Goal: Information Seeking & Learning: Learn about a topic

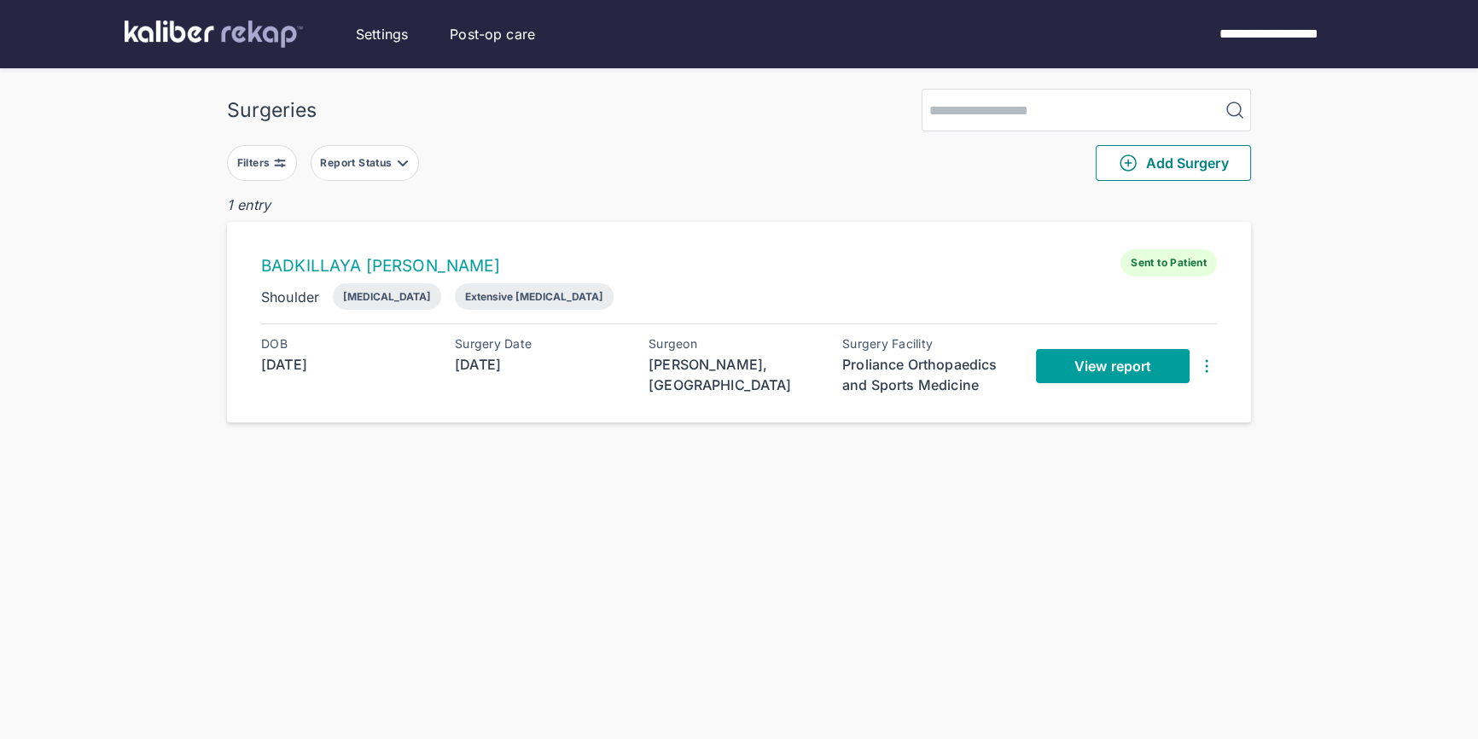
click at [1111, 366] on span "View report" at bounding box center [1113, 366] width 77 height 17
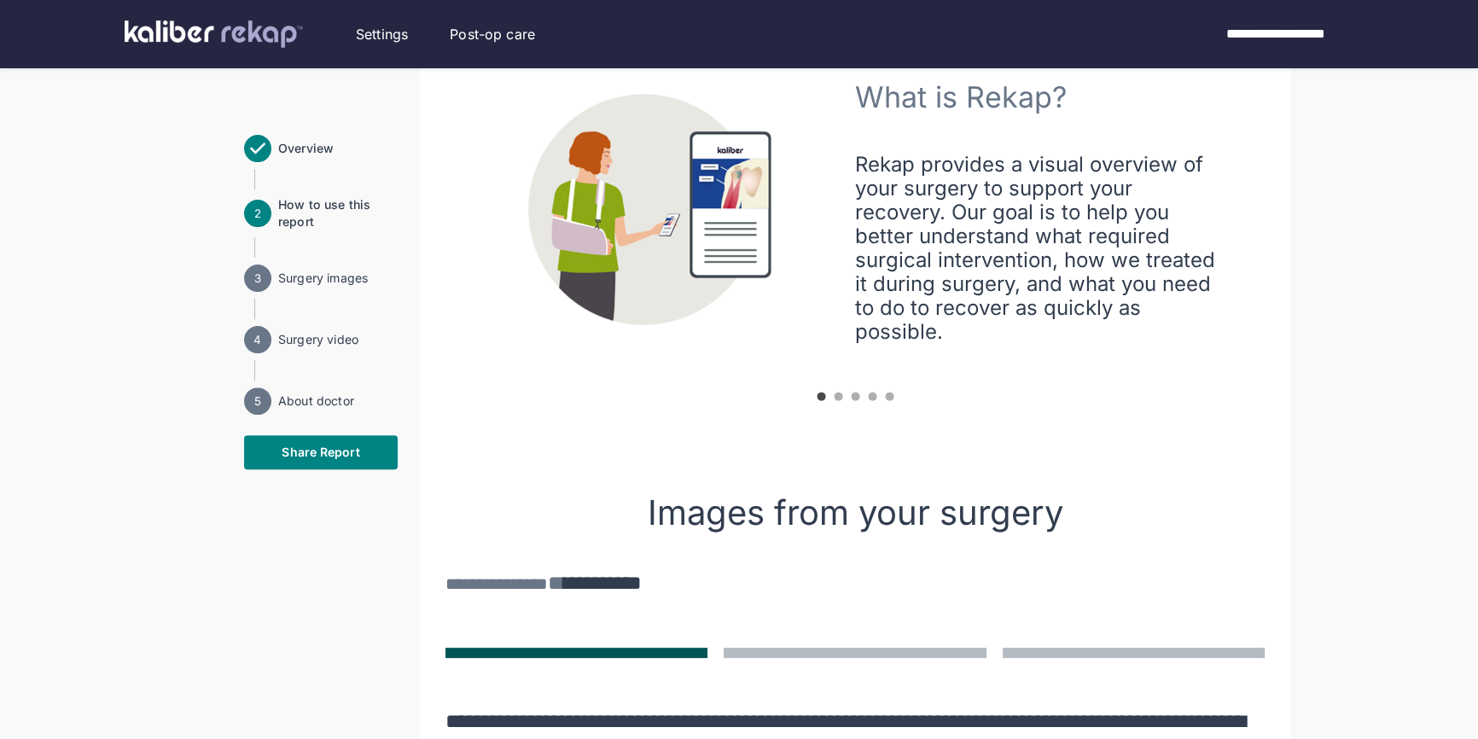
scroll to position [1292, 0]
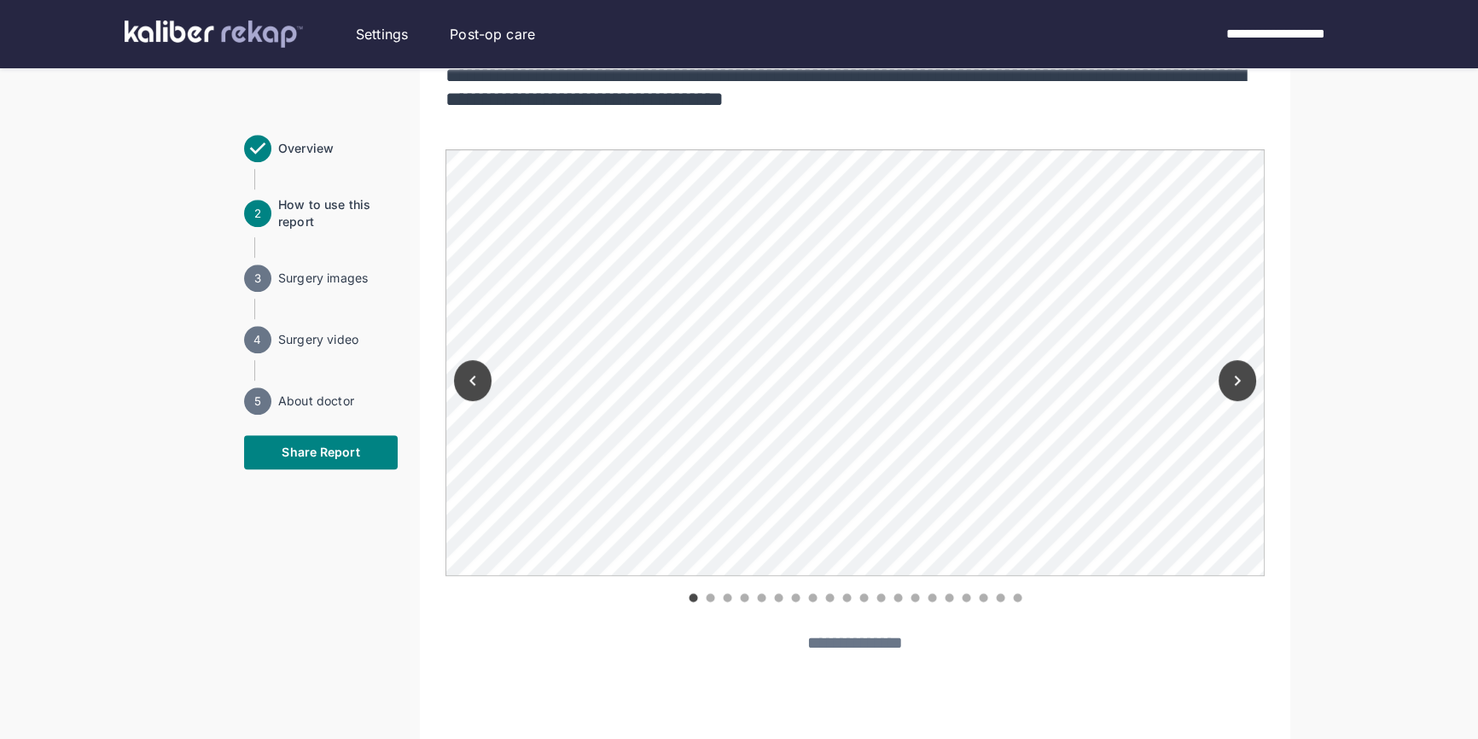
click at [1242, 378] on icon "Next" at bounding box center [1237, 380] width 20 height 20
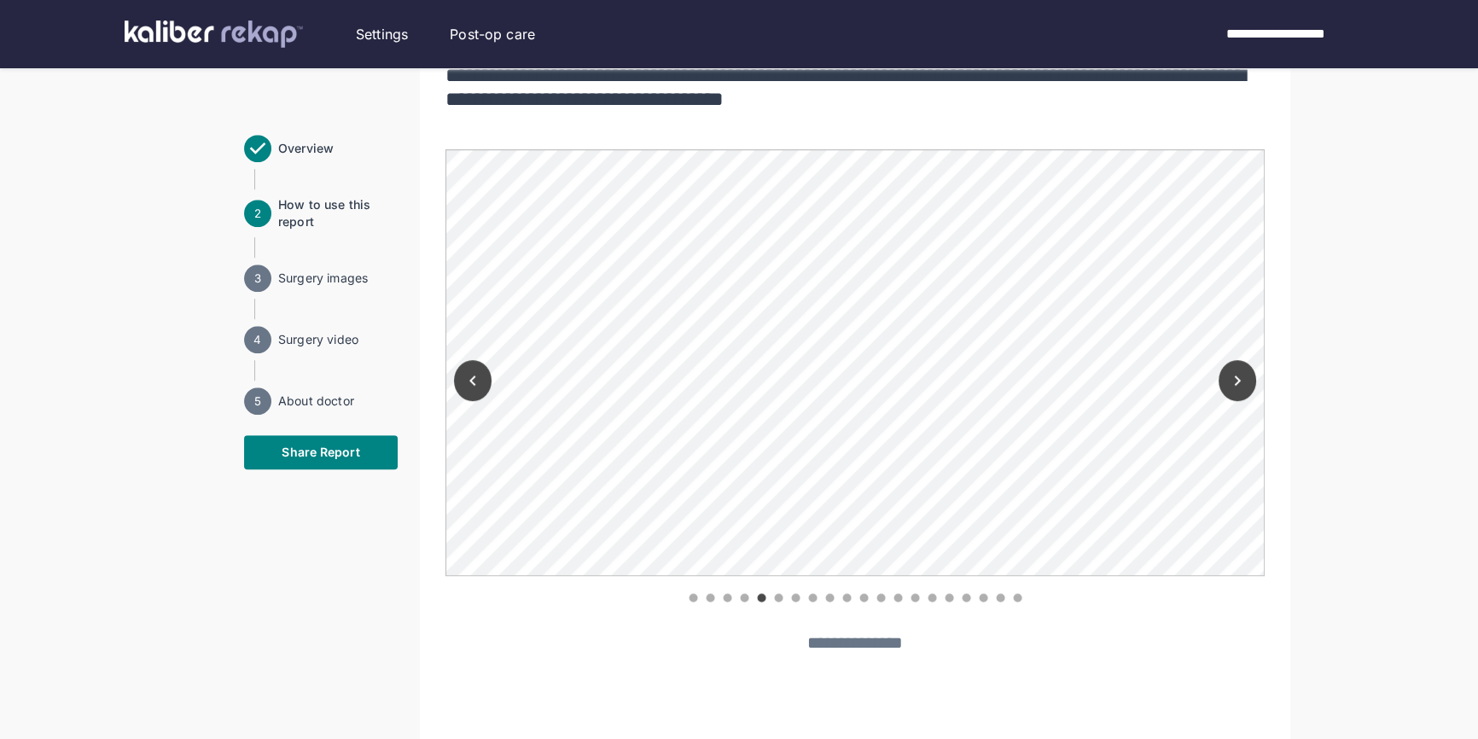
click at [1001, 594] on div at bounding box center [855, 596] width 819 height 17
click at [1013, 594] on div at bounding box center [855, 596] width 819 height 17
click at [1015, 594] on div at bounding box center [855, 596] width 819 height 17
click at [1232, 370] on icon "Next" at bounding box center [1237, 380] width 20 height 20
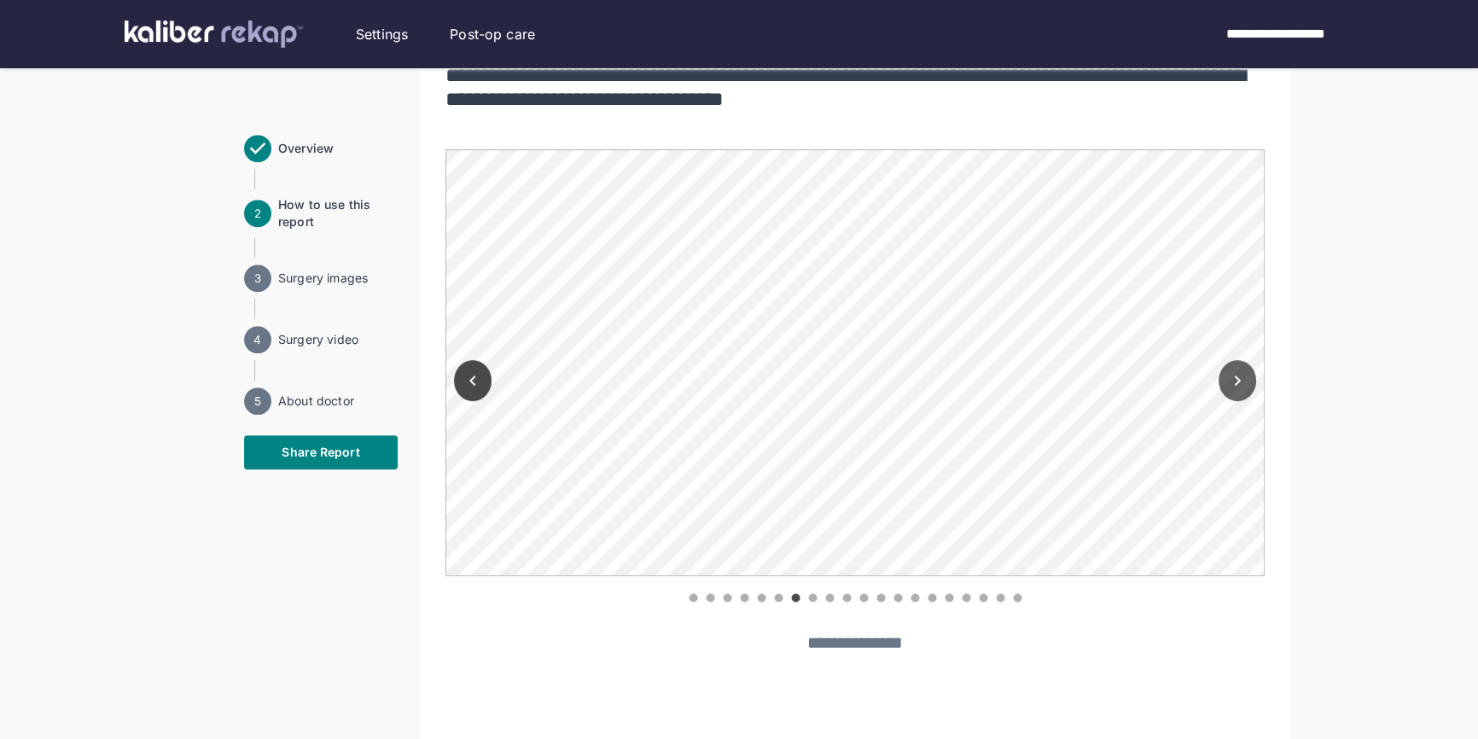
click at [1245, 378] on icon "Next" at bounding box center [1237, 380] width 20 height 20
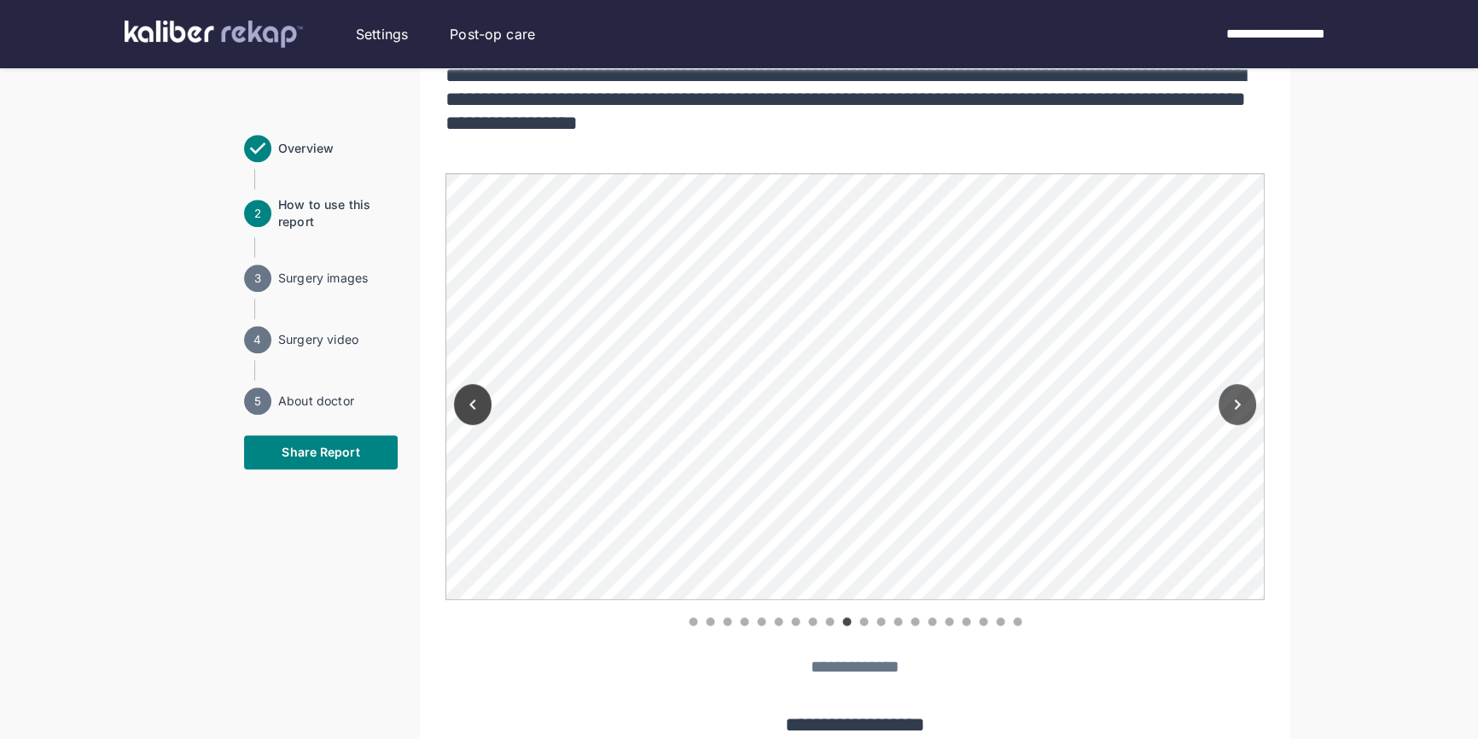
click at [1245, 378] on div at bounding box center [1237, 401] width 55 height 456
click at [1244, 405] on icon "Next" at bounding box center [1237, 404] width 20 height 20
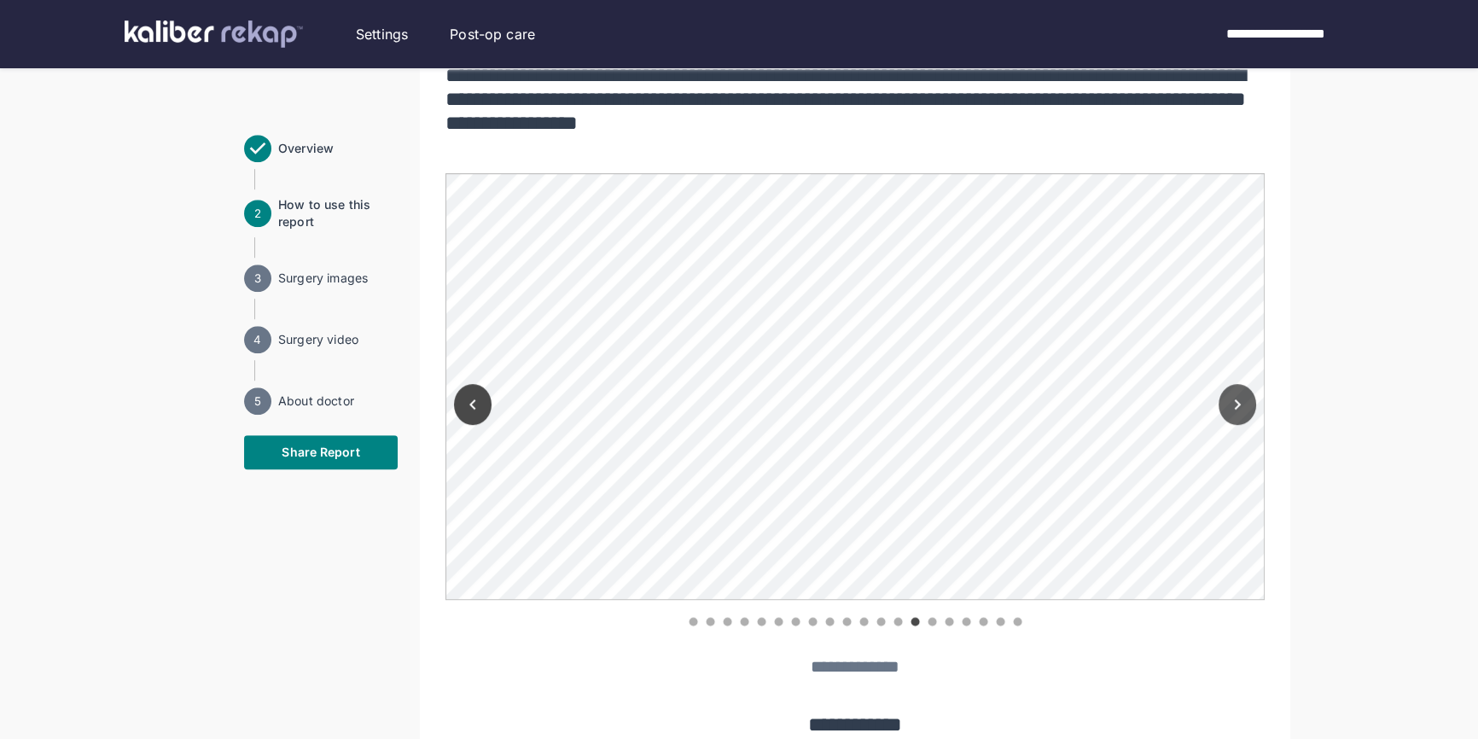
click at [1244, 405] on icon "Next" at bounding box center [1237, 404] width 20 height 20
click at [1229, 405] on icon "Next" at bounding box center [1237, 404] width 20 height 20
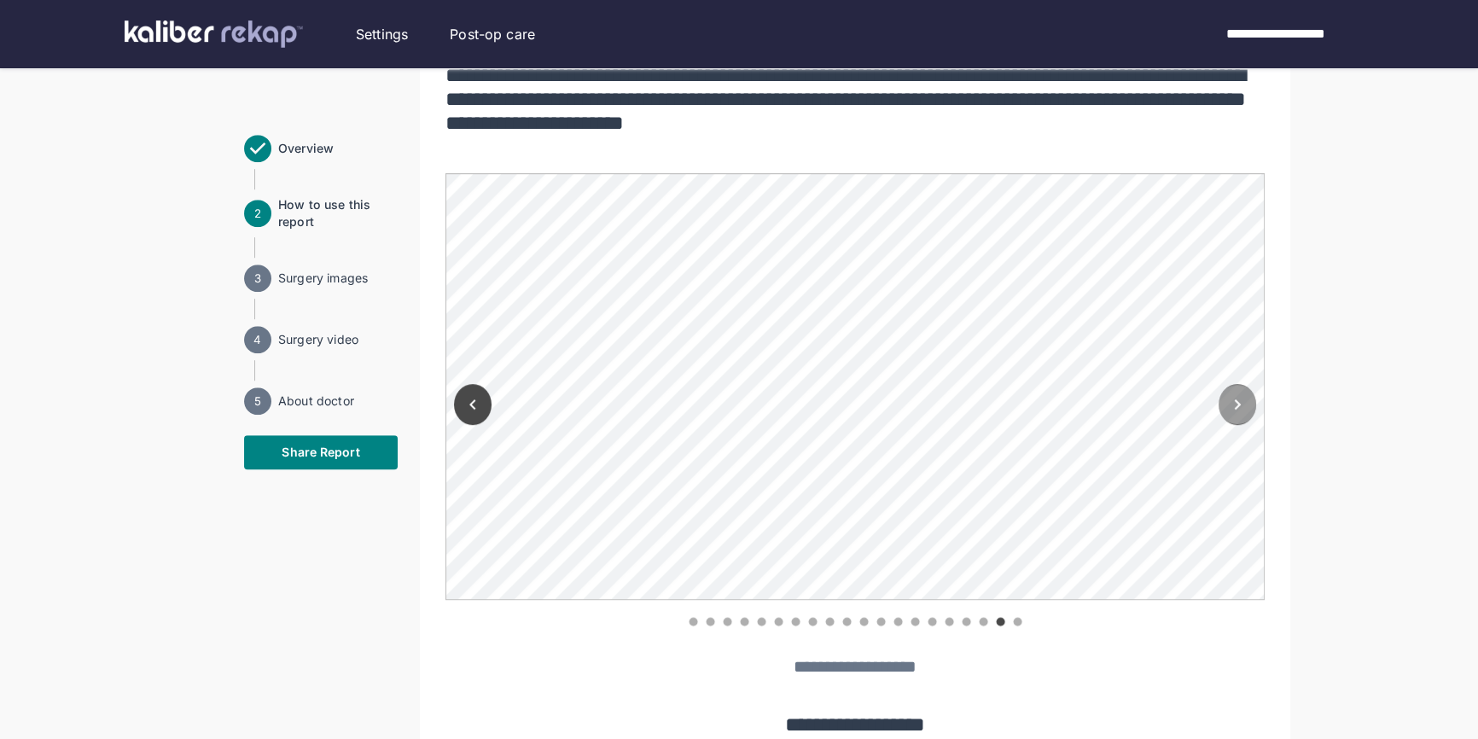
click at [1229, 405] on icon "Next" at bounding box center [1237, 404] width 20 height 20
click at [691, 621] on div at bounding box center [855, 620] width 819 height 17
click at [466, 395] on icon "Previous" at bounding box center [473, 404] width 20 height 20
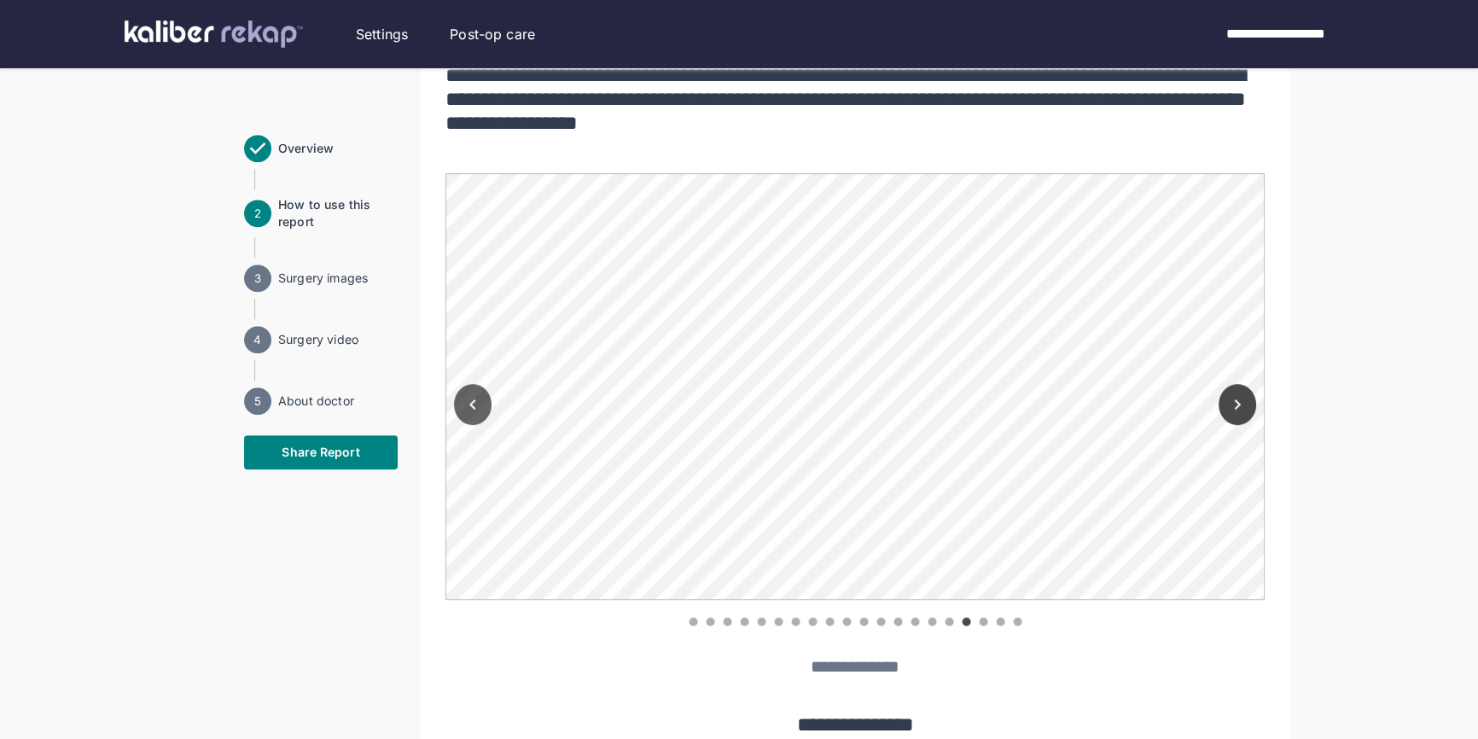
click at [466, 395] on icon "Previous" at bounding box center [473, 404] width 20 height 20
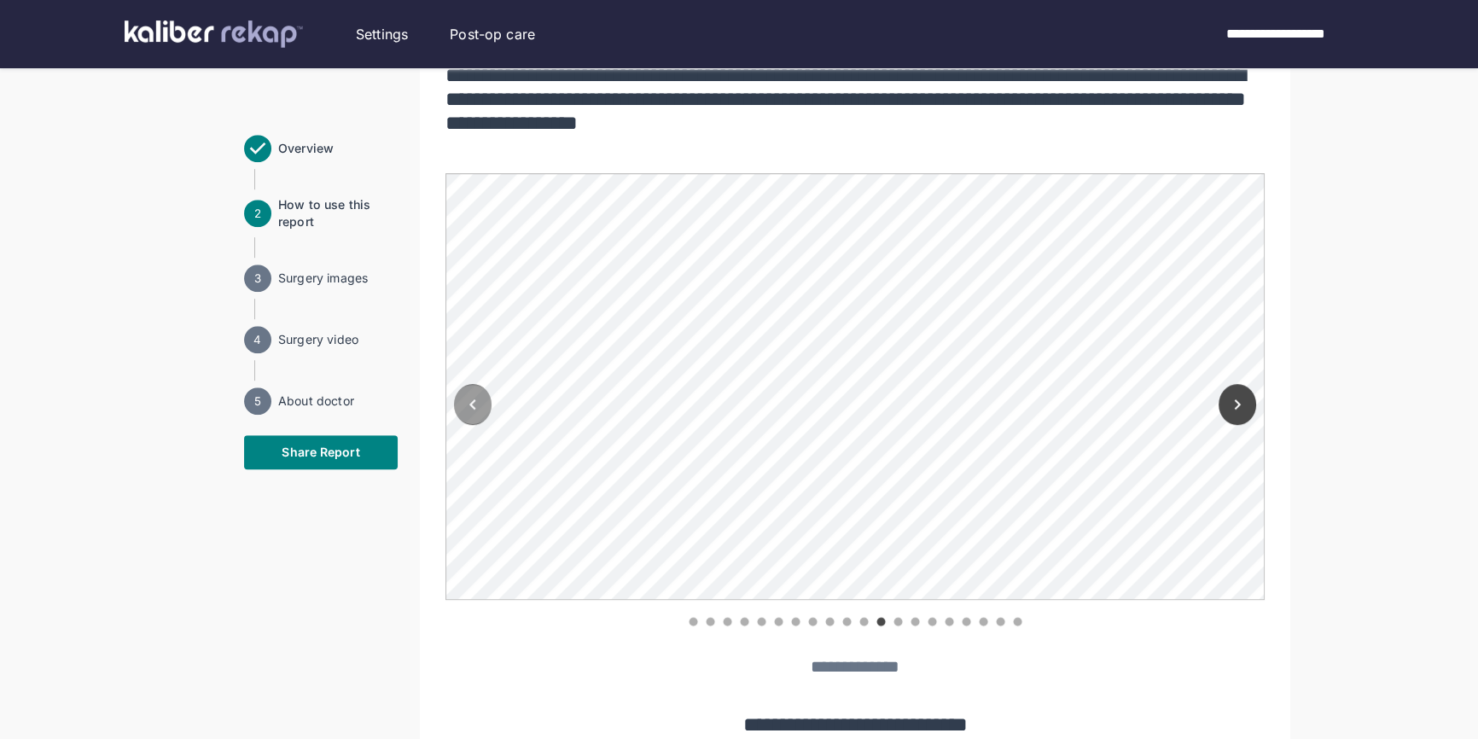
click at [466, 395] on icon "Previous" at bounding box center [473, 404] width 20 height 20
click at [484, 411] on button "Previous" at bounding box center [473, 404] width 38 height 41
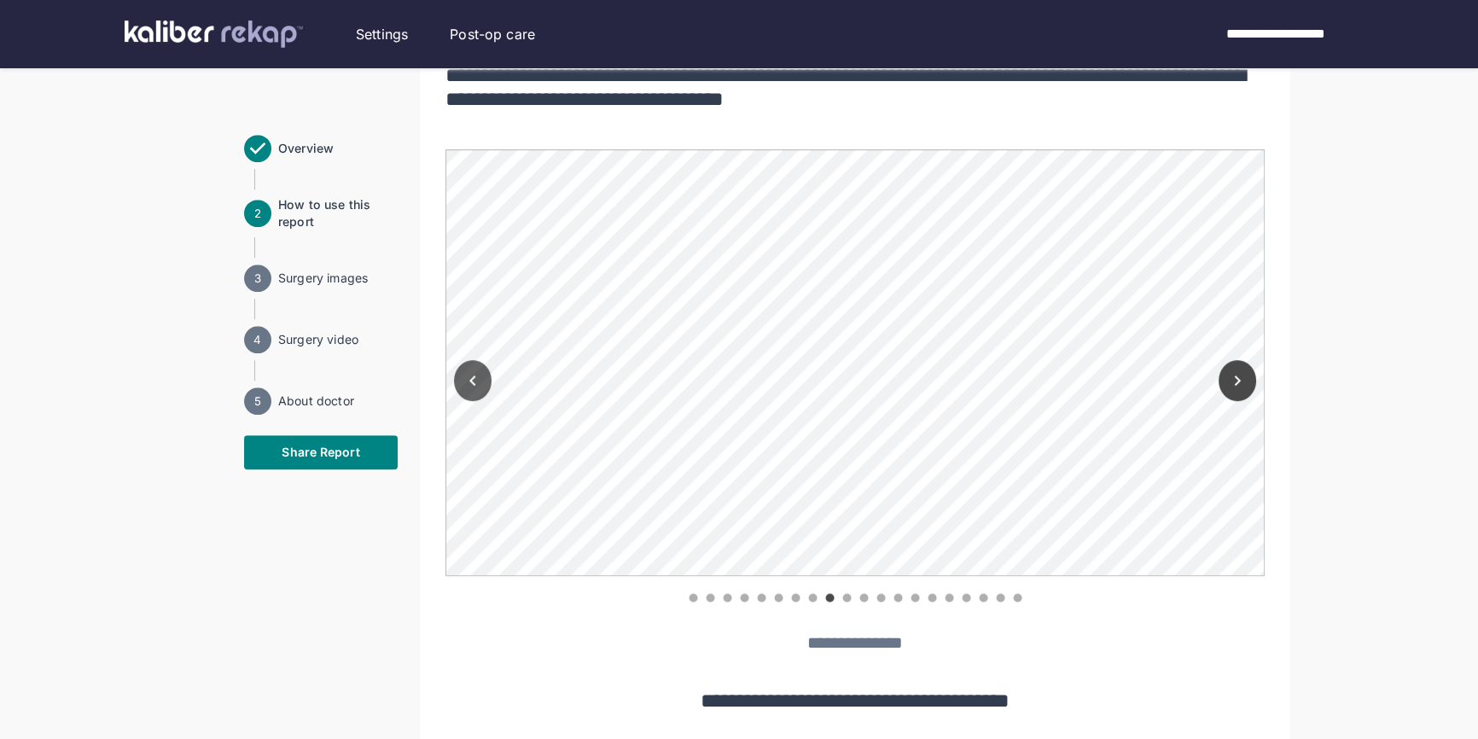
click at [478, 382] on icon "Previous" at bounding box center [473, 380] width 20 height 20
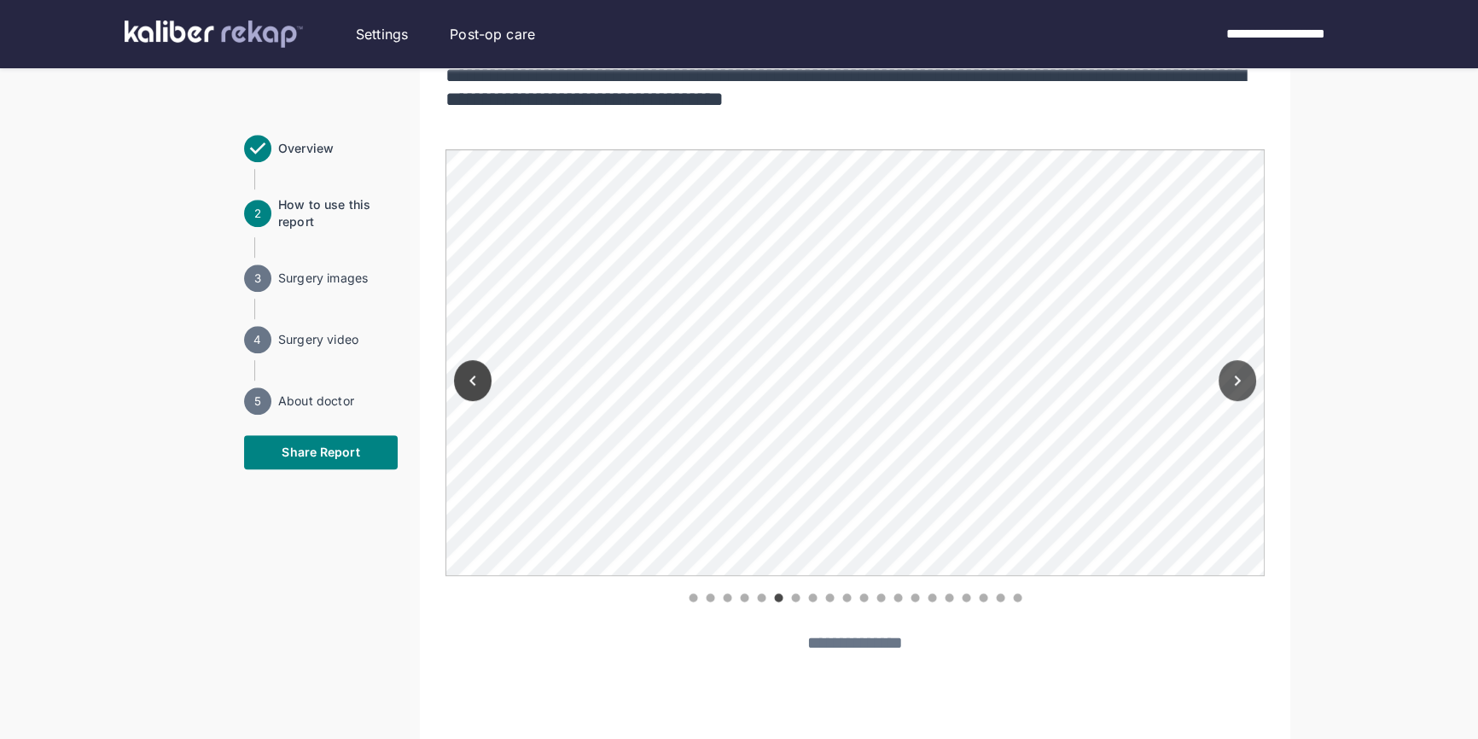
click at [1232, 382] on icon "Next" at bounding box center [1237, 380] width 20 height 20
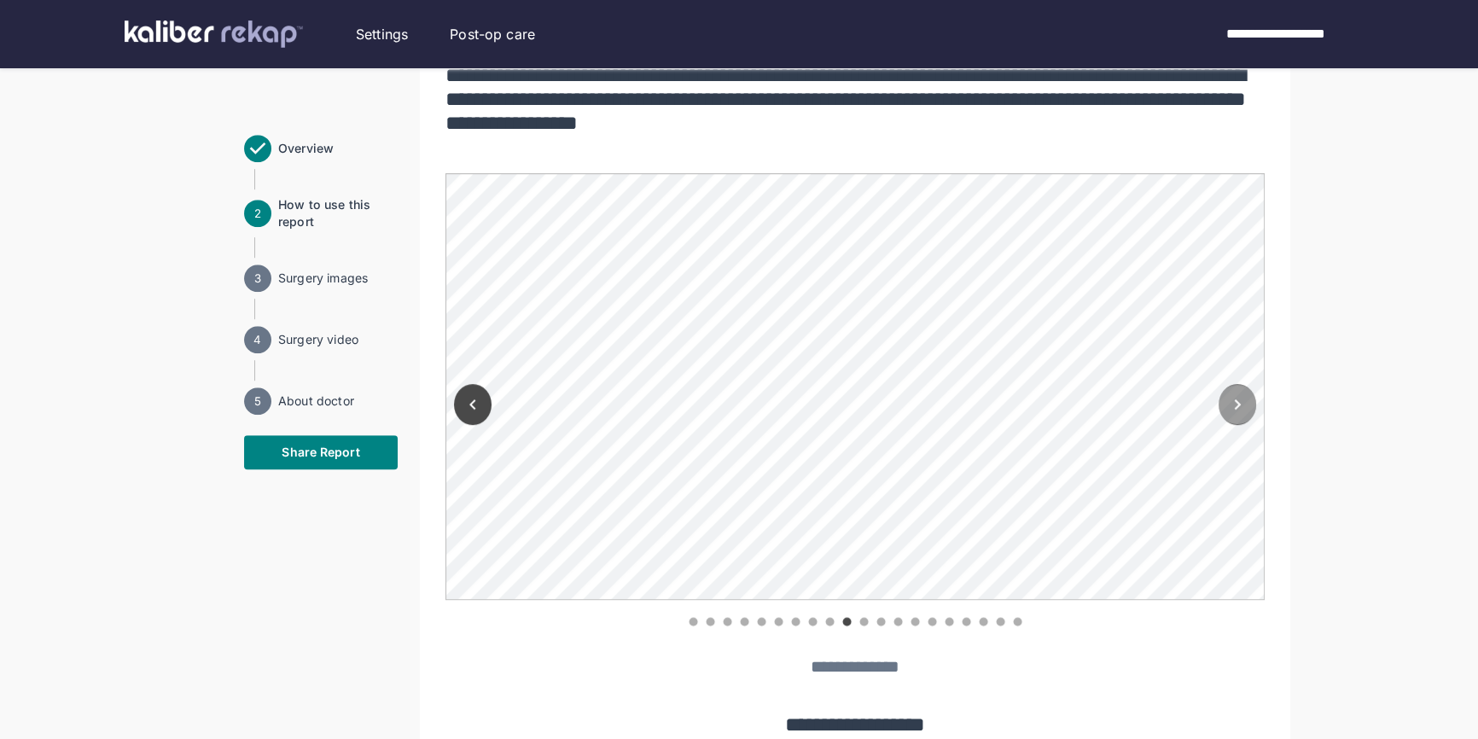
click at [1232, 384] on button "Next" at bounding box center [1238, 404] width 38 height 41
click at [1232, 409] on icon "Next" at bounding box center [1237, 404] width 20 height 20
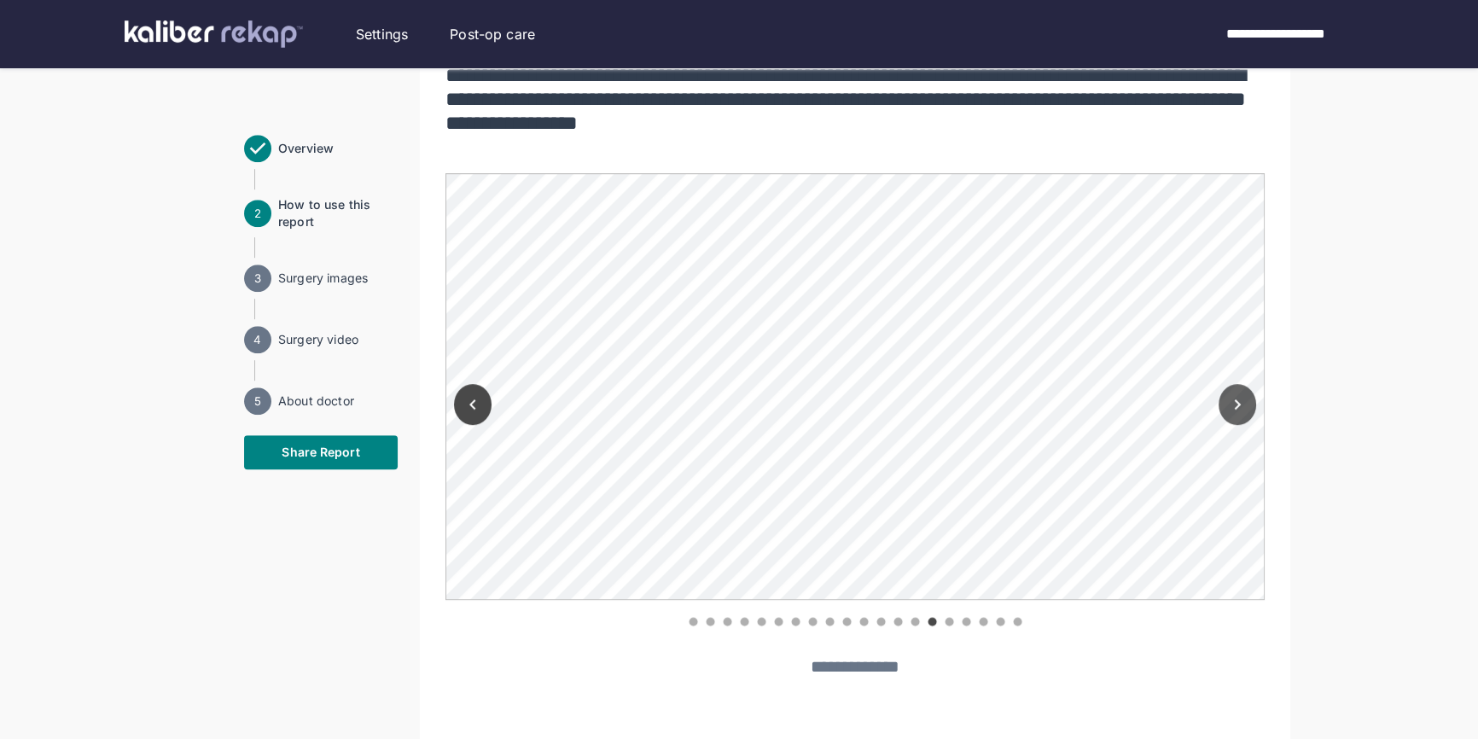
click at [1232, 409] on icon "Next" at bounding box center [1237, 404] width 20 height 20
